Goal: Transaction & Acquisition: Download file/media

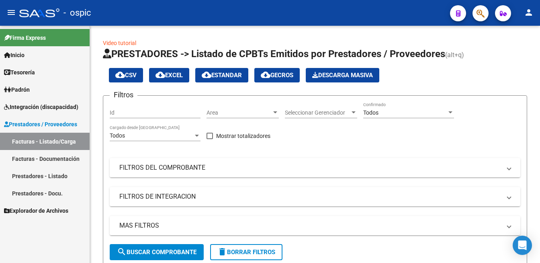
click at [539, 49] on div at bounding box center [539, 144] width 2 height 237
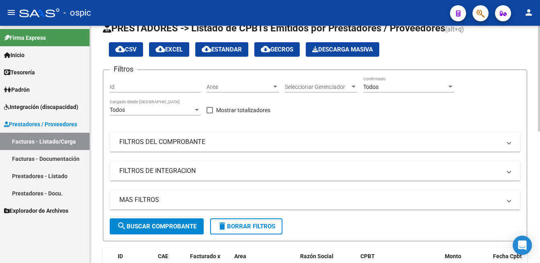
scroll to position [26, 0]
click at [163, 220] on button "search Buscar Comprobante" at bounding box center [157, 226] width 94 height 16
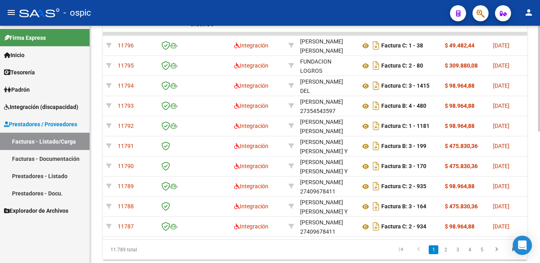
scroll to position [283, 0]
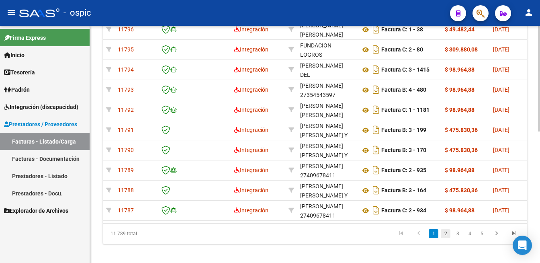
click at [445, 238] on link "2" at bounding box center [446, 233] width 10 height 9
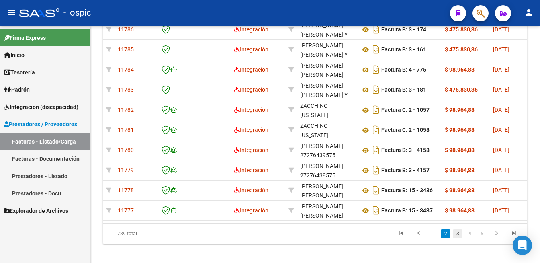
click at [458, 236] on link "3" at bounding box center [458, 233] width 10 height 9
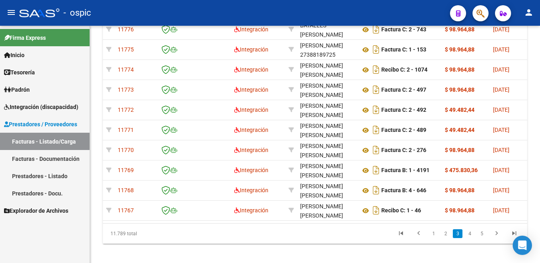
scroll to position [267, 0]
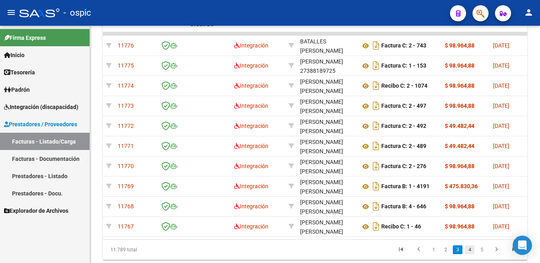
click at [471, 254] on link "4" at bounding box center [470, 249] width 10 height 9
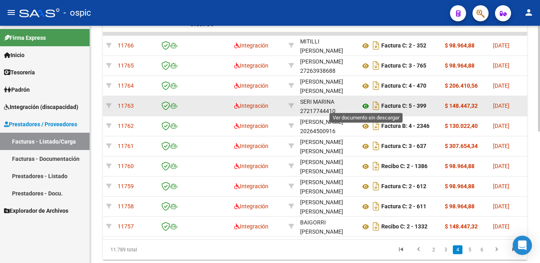
click at [364, 104] on icon at bounding box center [365, 106] width 10 height 10
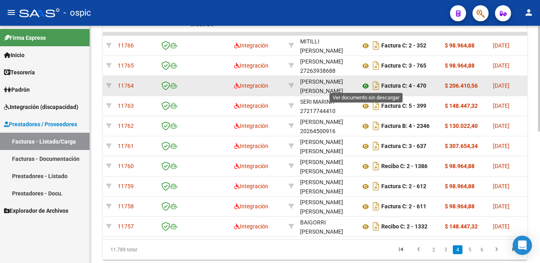
click at [366, 82] on icon at bounding box center [365, 86] width 10 height 10
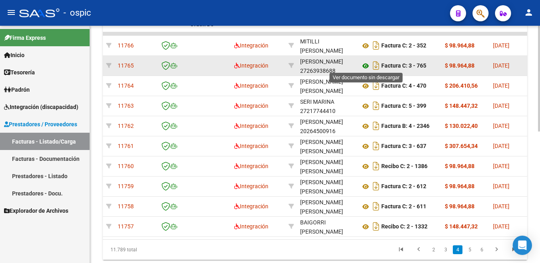
click at [364, 61] on icon at bounding box center [365, 66] width 10 height 10
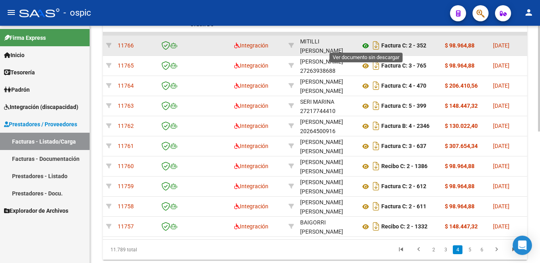
click at [365, 46] on icon at bounding box center [365, 46] width 10 height 10
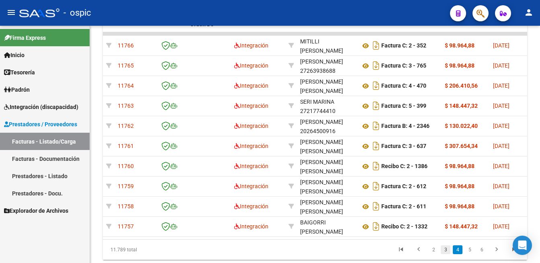
click at [447, 254] on link "3" at bounding box center [446, 249] width 10 height 9
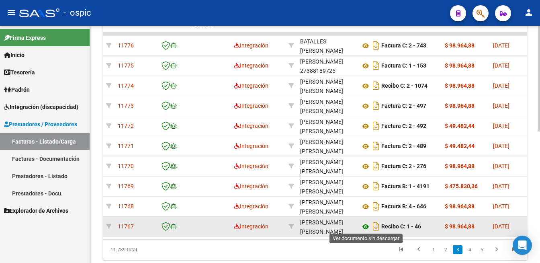
click at [366, 225] on icon at bounding box center [365, 227] width 10 height 10
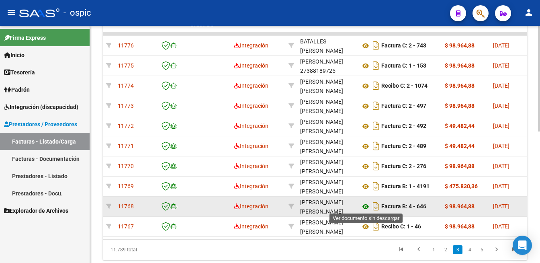
click at [367, 204] on icon at bounding box center [365, 207] width 10 height 10
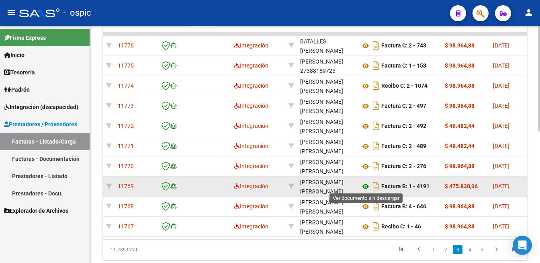
click at [367, 186] on icon at bounding box center [365, 187] width 10 height 10
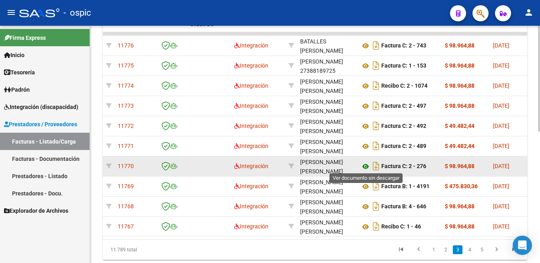
click at [363, 164] on icon at bounding box center [365, 166] width 10 height 10
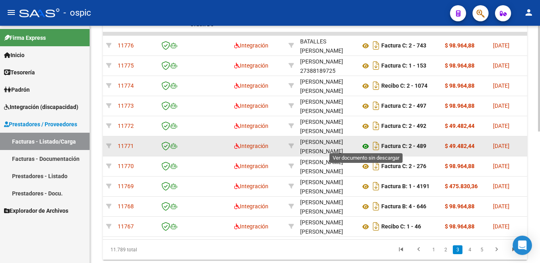
click at [366, 143] on icon at bounding box center [365, 146] width 10 height 10
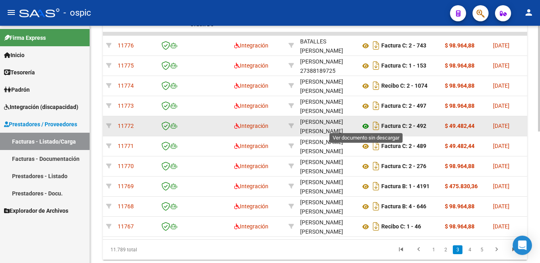
click at [364, 125] on icon at bounding box center [365, 126] width 10 height 10
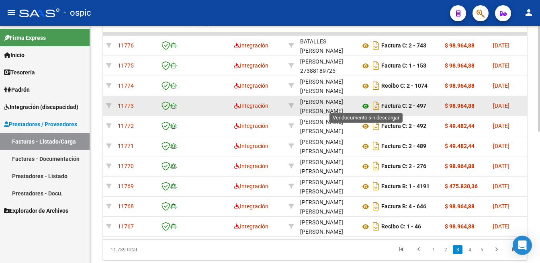
click at [366, 105] on icon at bounding box center [365, 106] width 10 height 10
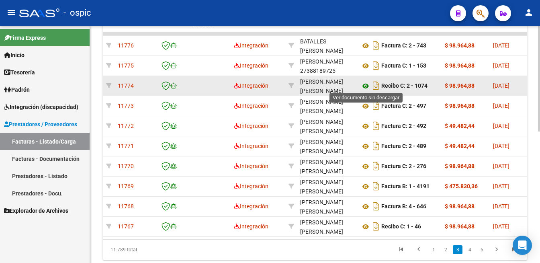
click at [366, 84] on icon at bounding box center [365, 86] width 10 height 10
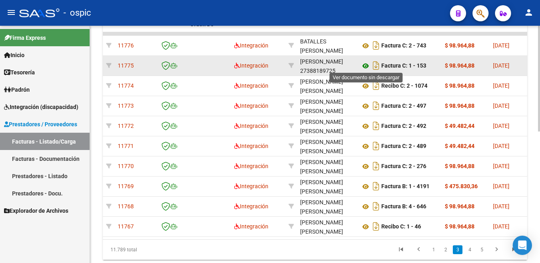
click at [363, 63] on icon at bounding box center [365, 66] width 10 height 10
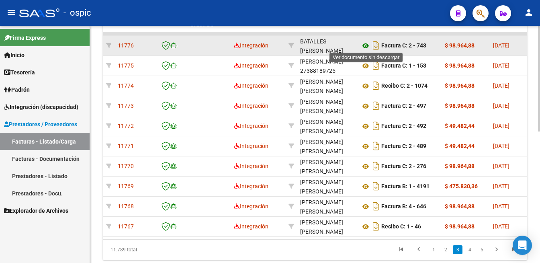
click at [364, 44] on icon at bounding box center [365, 46] width 10 height 10
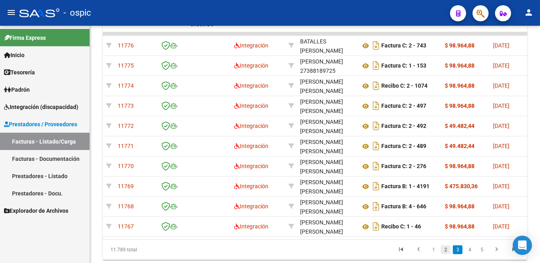
click at [445, 254] on link "2" at bounding box center [446, 249] width 10 height 9
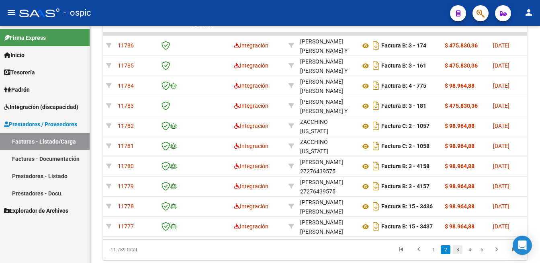
click at [456, 254] on link "3" at bounding box center [458, 249] width 10 height 9
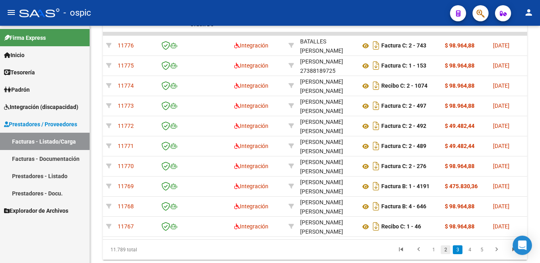
click at [443, 254] on link "2" at bounding box center [446, 249] width 10 height 9
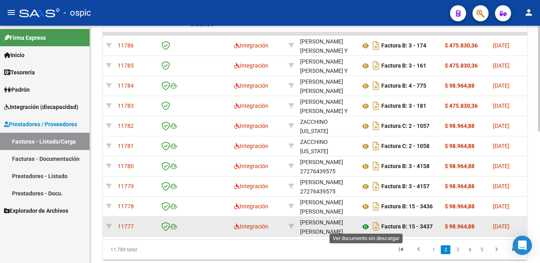
click at [362, 227] on icon at bounding box center [365, 227] width 10 height 10
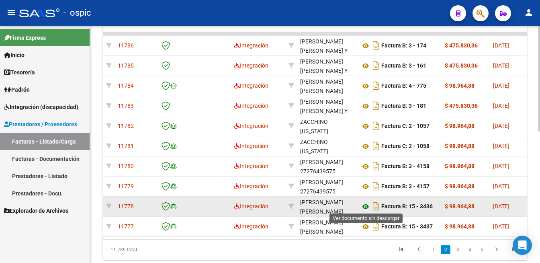
click at [364, 204] on icon at bounding box center [365, 207] width 10 height 10
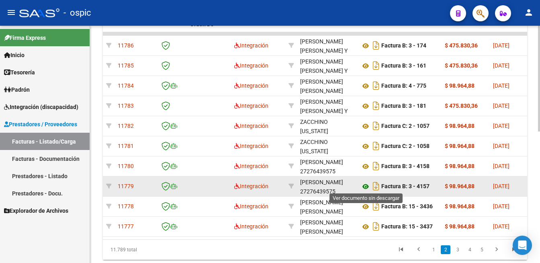
click at [365, 184] on icon at bounding box center [365, 187] width 10 height 10
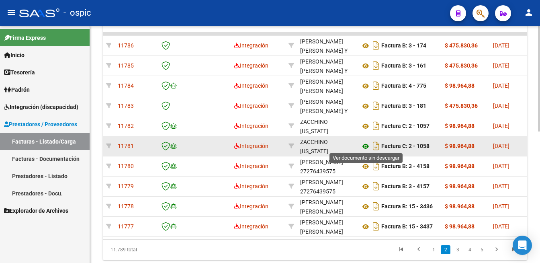
click at [364, 146] on icon at bounding box center [365, 146] width 10 height 10
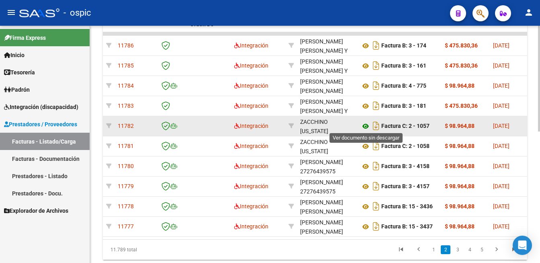
click at [363, 123] on icon at bounding box center [365, 126] width 10 height 10
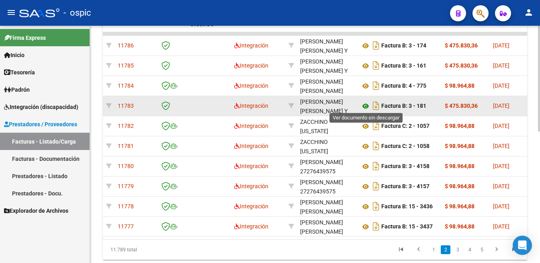
click at [365, 102] on icon at bounding box center [365, 106] width 10 height 10
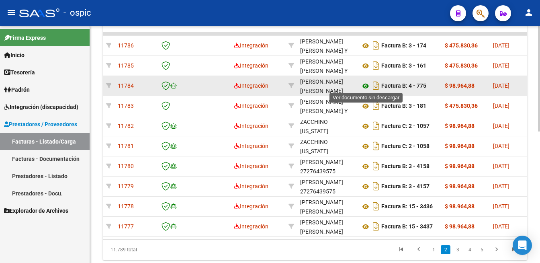
click at [366, 84] on icon at bounding box center [365, 86] width 10 height 10
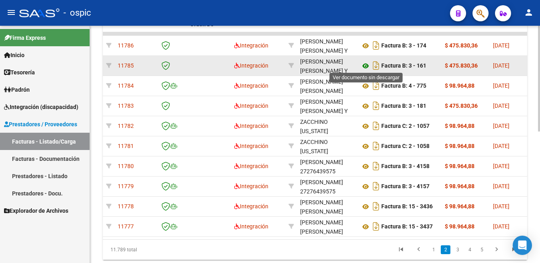
click at [363, 64] on icon at bounding box center [365, 66] width 10 height 10
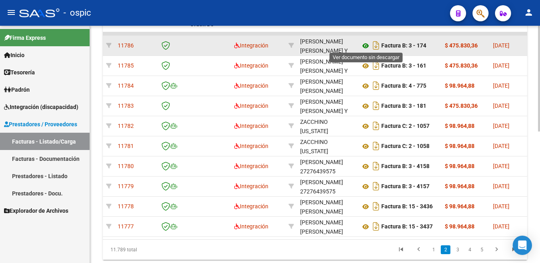
click at [362, 42] on icon at bounding box center [365, 46] width 10 height 10
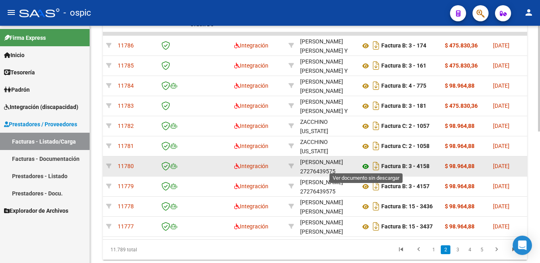
click at [362, 163] on icon at bounding box center [365, 166] width 10 height 10
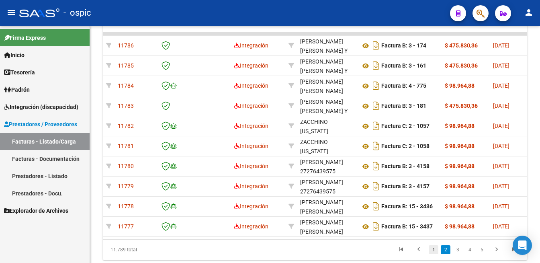
click at [435, 254] on link "1" at bounding box center [434, 249] width 10 height 9
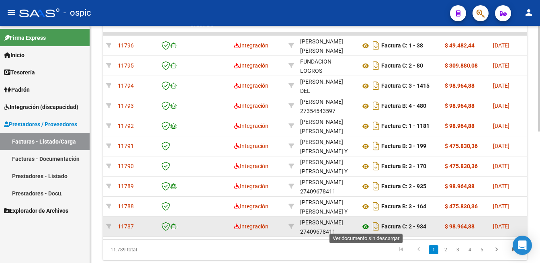
click at [363, 224] on icon at bounding box center [365, 227] width 10 height 10
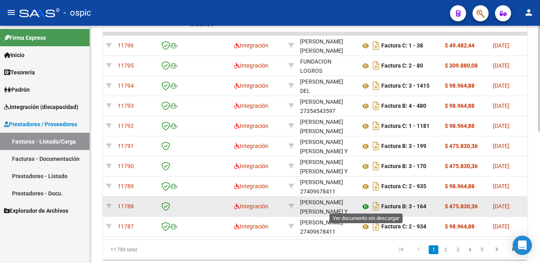
click at [366, 206] on icon at bounding box center [365, 207] width 10 height 10
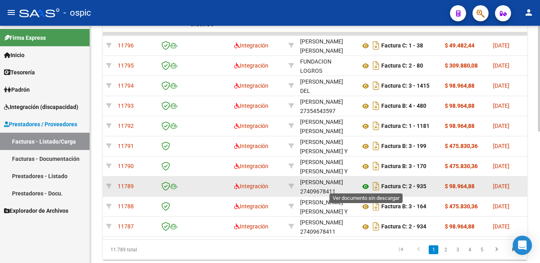
click at [365, 185] on icon at bounding box center [365, 187] width 10 height 10
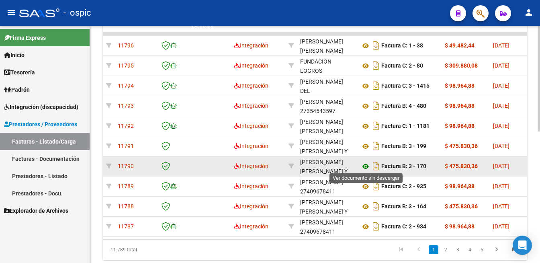
click at [365, 166] on icon at bounding box center [365, 166] width 10 height 10
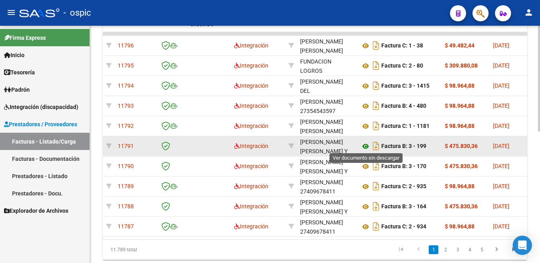
click at [365, 143] on icon at bounding box center [365, 146] width 10 height 10
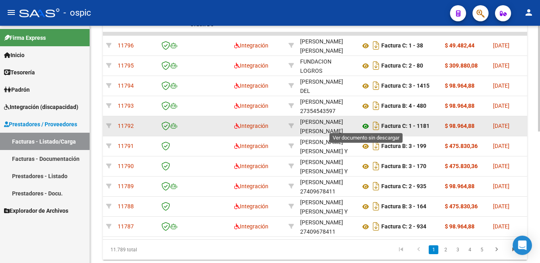
click at [366, 126] on icon at bounding box center [365, 126] width 10 height 10
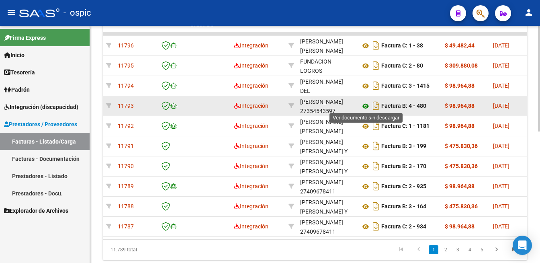
click at [362, 102] on icon at bounding box center [365, 106] width 10 height 10
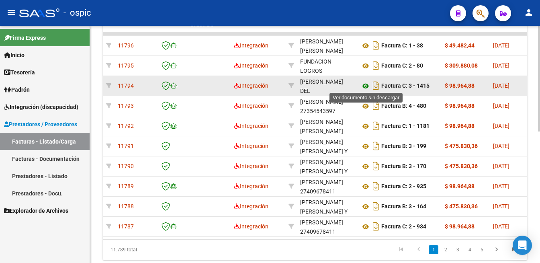
click at [364, 83] on icon at bounding box center [365, 86] width 10 height 10
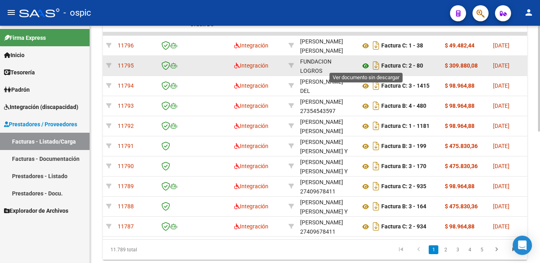
click at [363, 63] on icon at bounding box center [365, 66] width 10 height 10
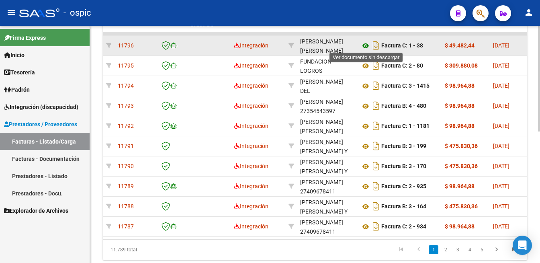
click at [365, 46] on icon at bounding box center [365, 46] width 10 height 10
